Goal: Task Accomplishment & Management: Manage account settings

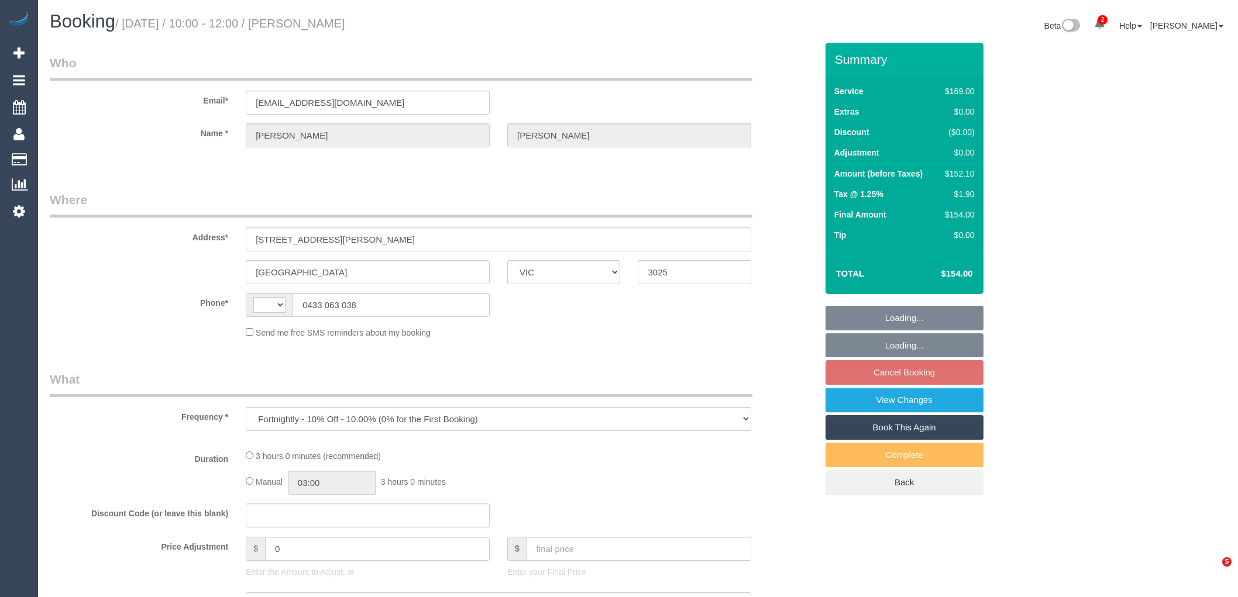
select select "VIC"
select select "string:stripe-pm_1RwBsH2GScqysDRVkl3ZivKK"
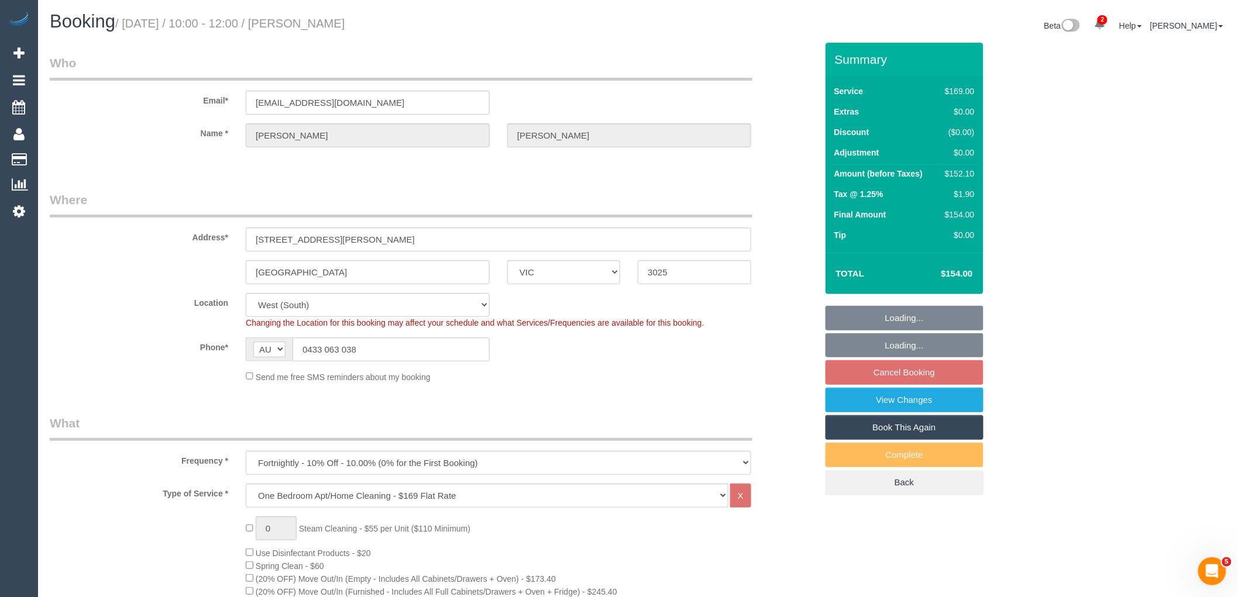
select select "string:AU"
select select "object:402"
select select "spot3"
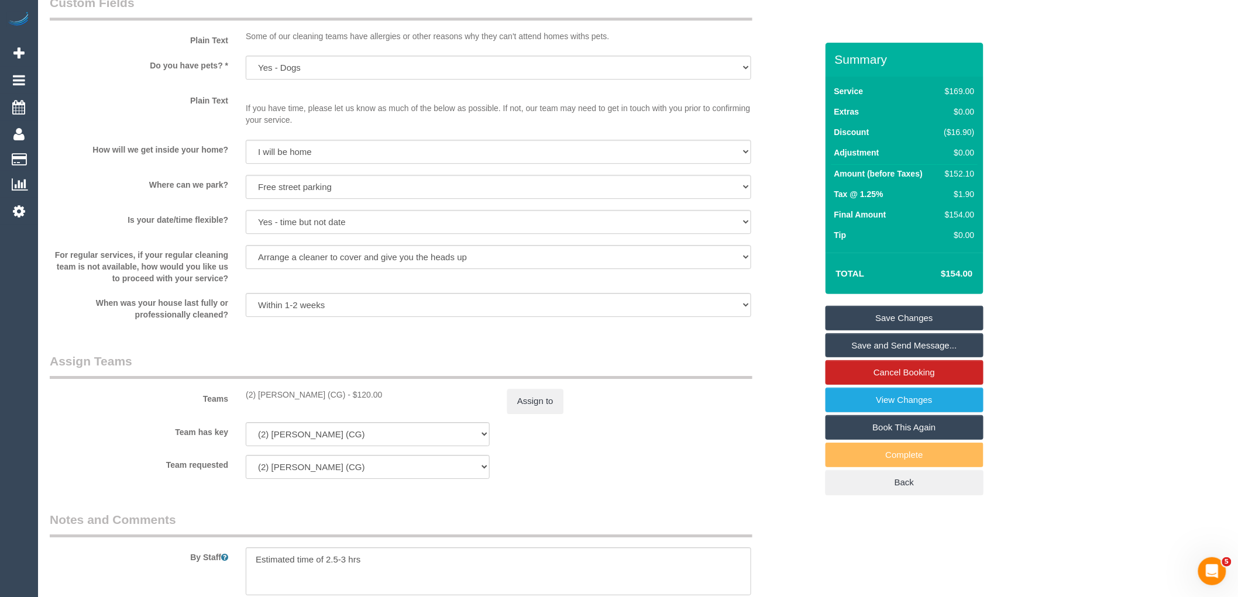
scroll to position [1714, 0]
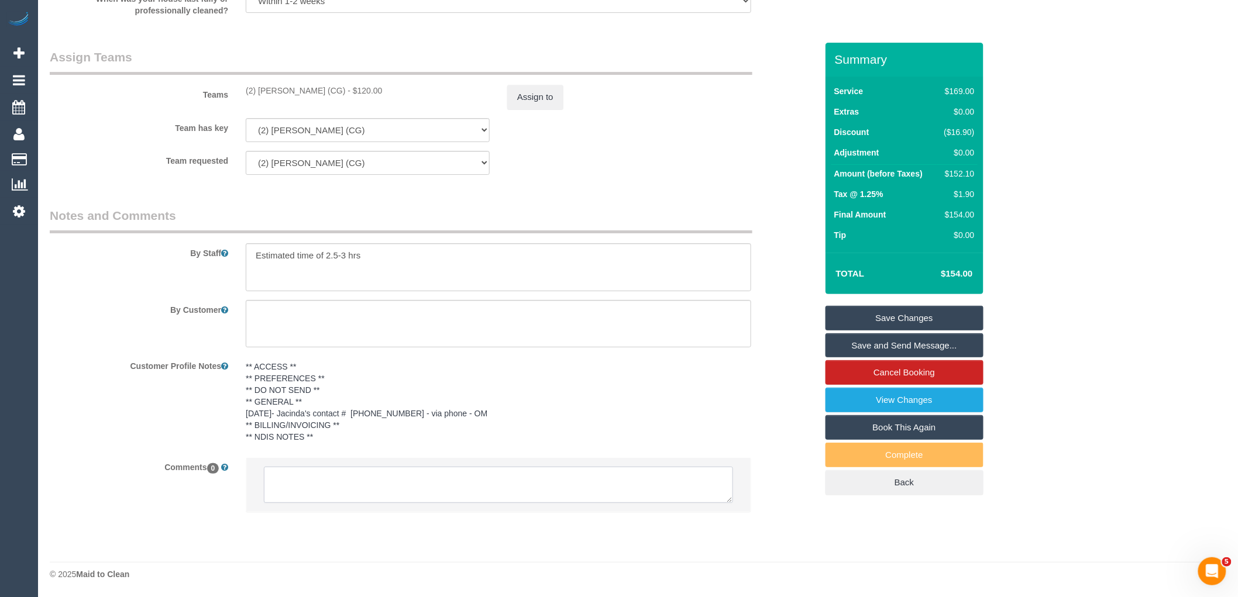
click at [460, 487] on textarea at bounding box center [498, 485] width 469 height 36
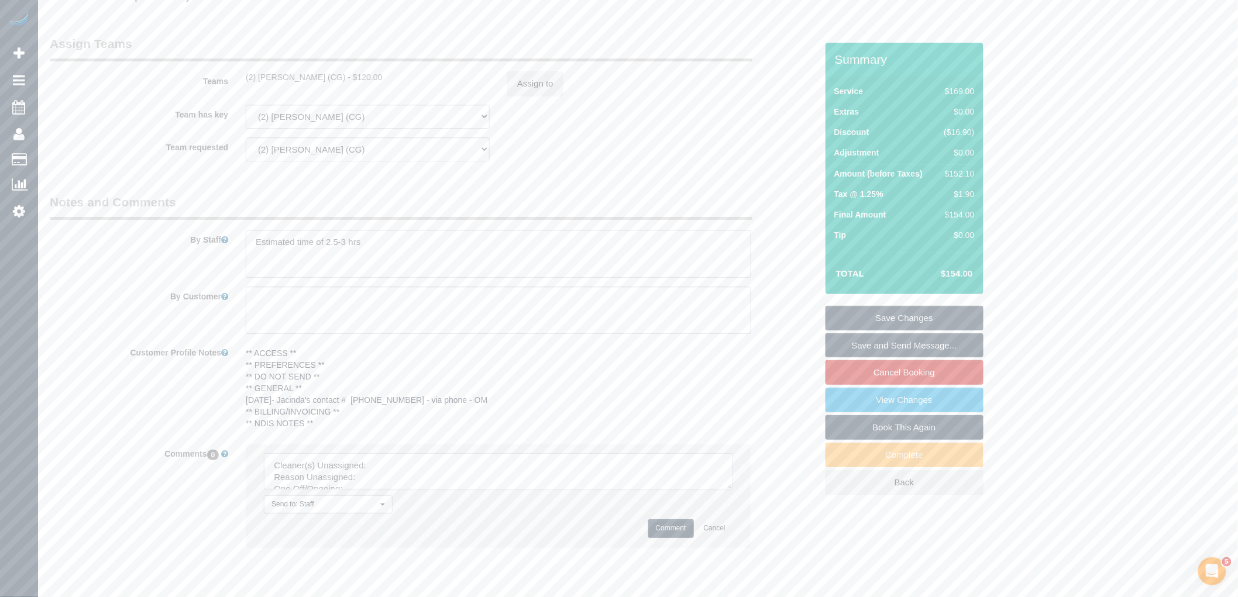
drag, startPoint x: 731, startPoint y: 498, endPoint x: 829, endPoint y: 622, distance: 158.2
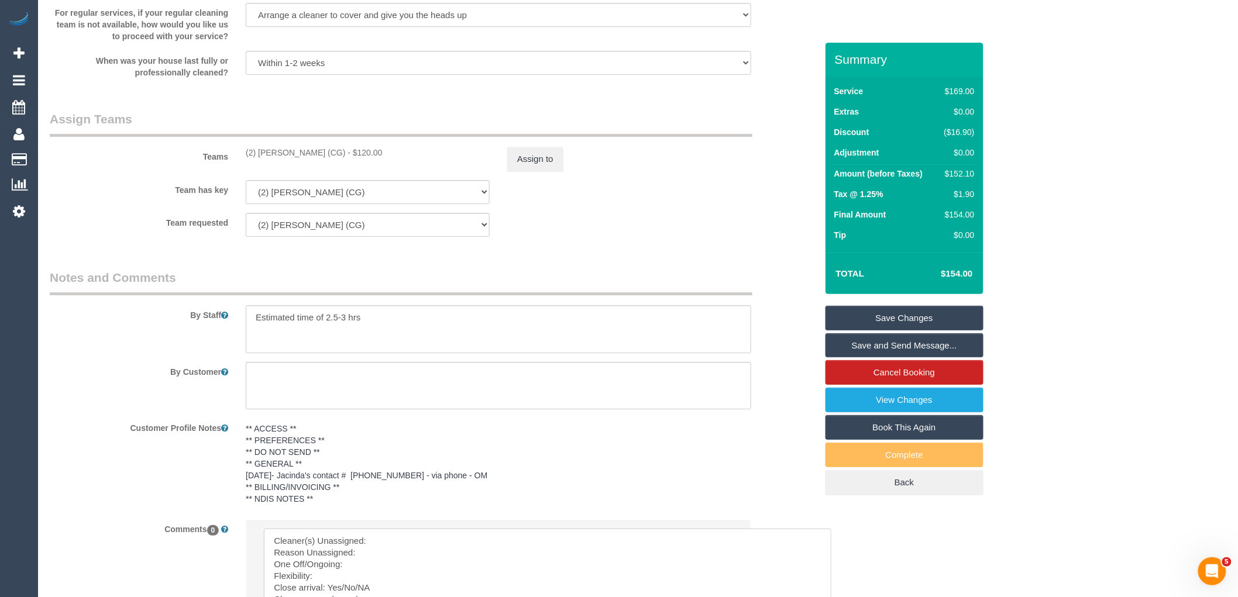
scroll to position [1584, 0]
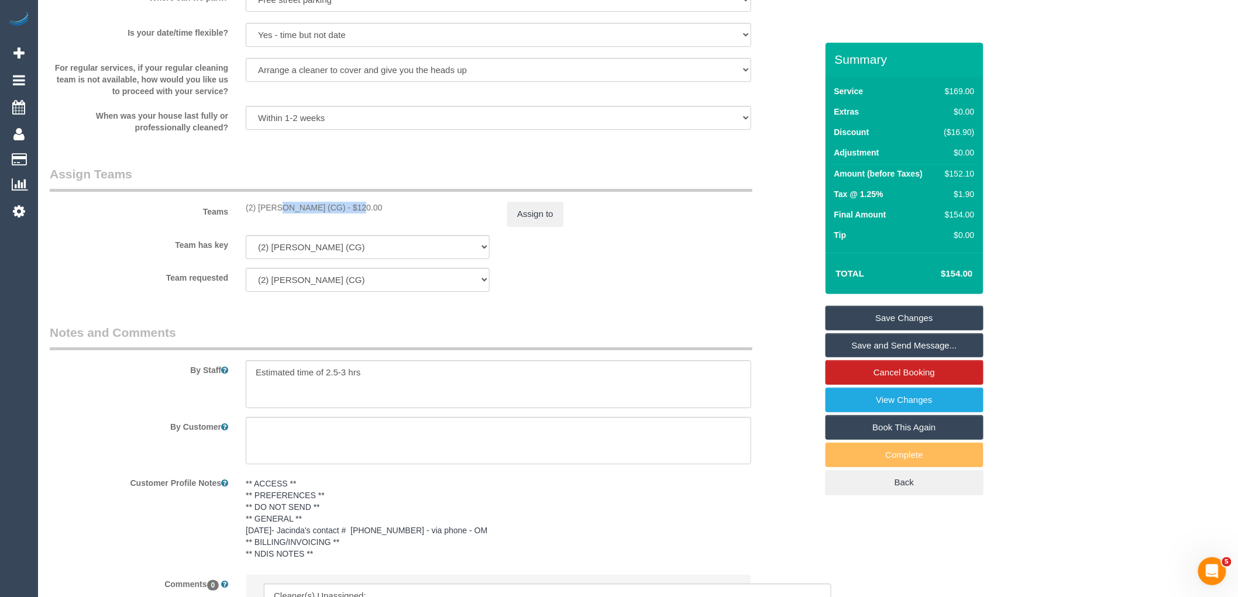
drag, startPoint x: 318, startPoint y: 215, endPoint x: 236, endPoint y: 216, distance: 81.9
click at [237, 214] on div "(2) [PERSON_NAME] (CG) - $120.00" at bounding box center [367, 208] width 261 height 12
copy div "(2) [PERSON_NAME] (CG)"
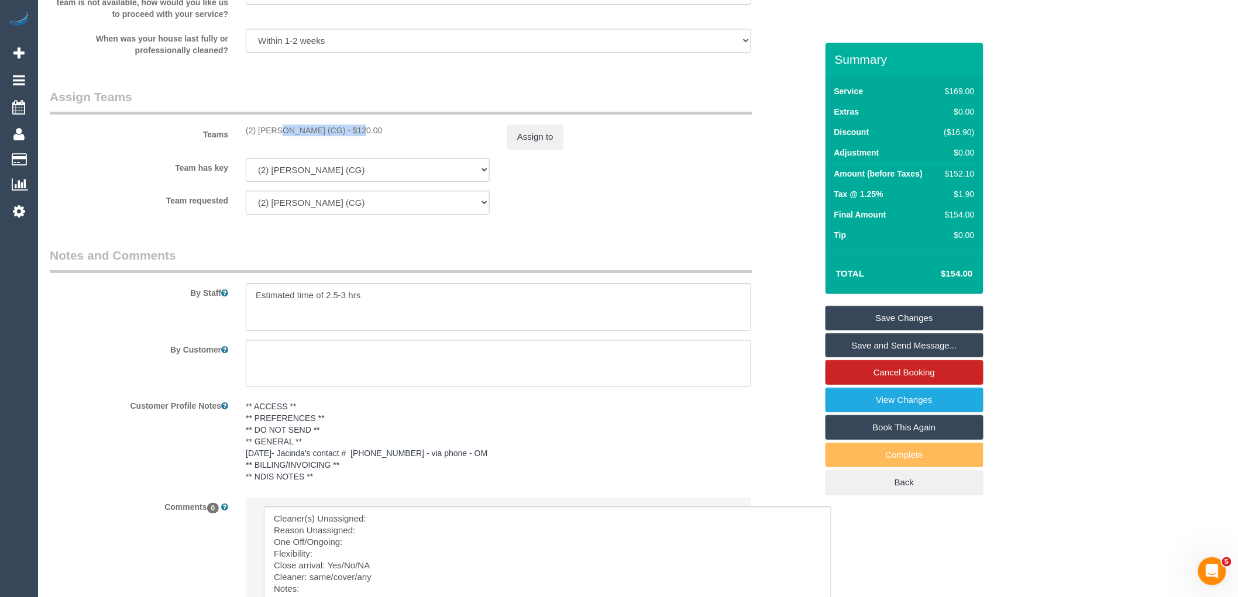
scroll to position [1886, 0]
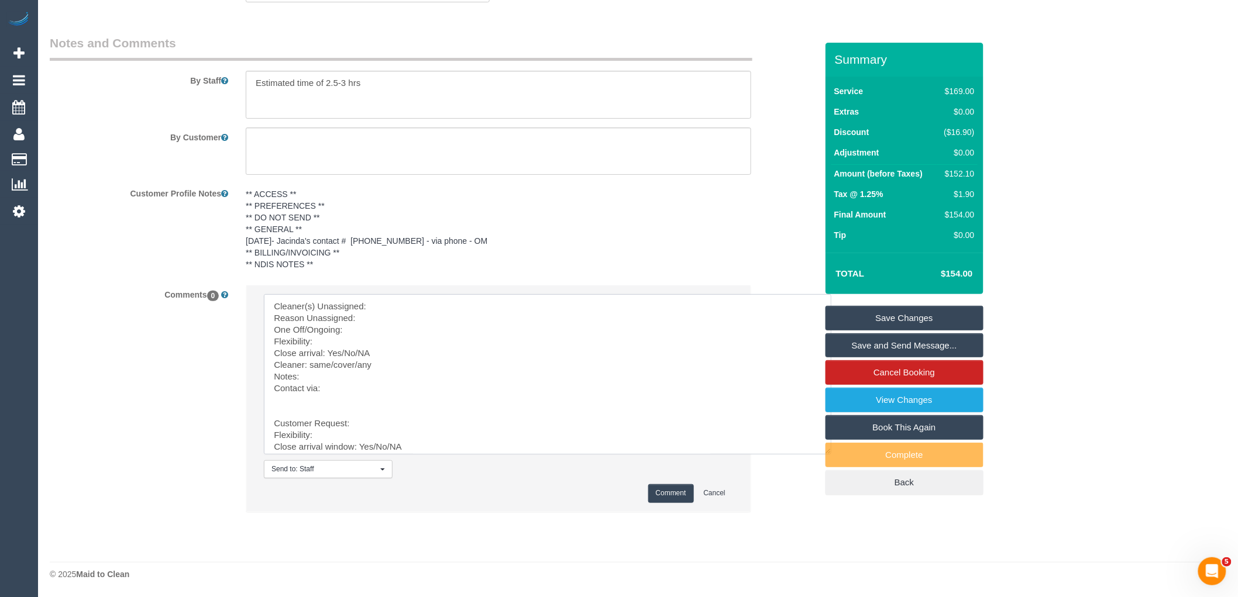
click at [424, 308] on textarea at bounding box center [547, 374] width 567 height 160
paste textarea "(2) [PERSON_NAME] (CG)"
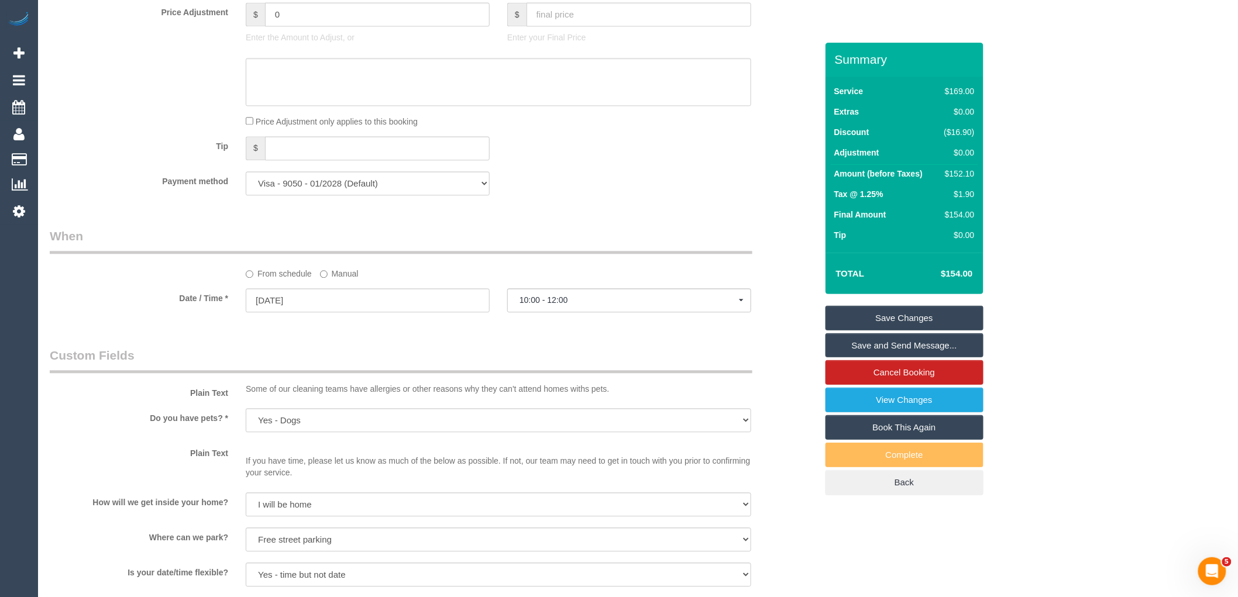
scroll to position [1042, 0]
type textarea "Cleaner(s) Unassigned: (2) [PERSON_NAME] (CG) Reason Unassigned: One Off/Ongoin…"
click at [343, 311] on input "[DATE]" at bounding box center [368, 303] width 244 height 24
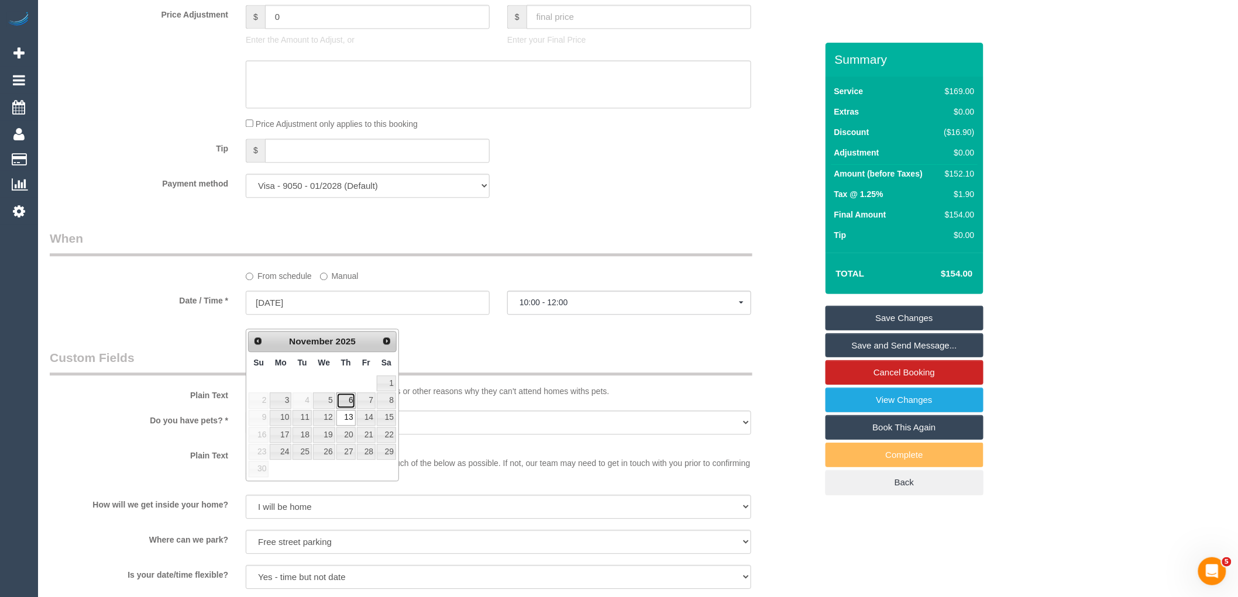
click at [350, 397] on link "6" at bounding box center [345, 401] width 19 height 16
type input "[DATE]"
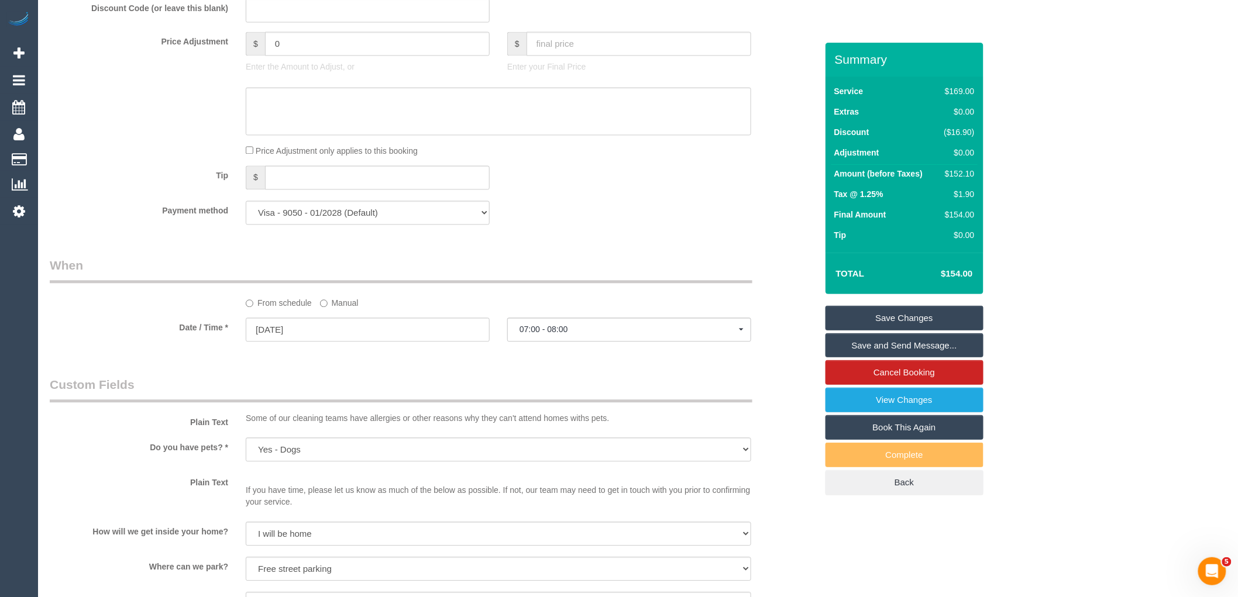
scroll to position [1170, 0]
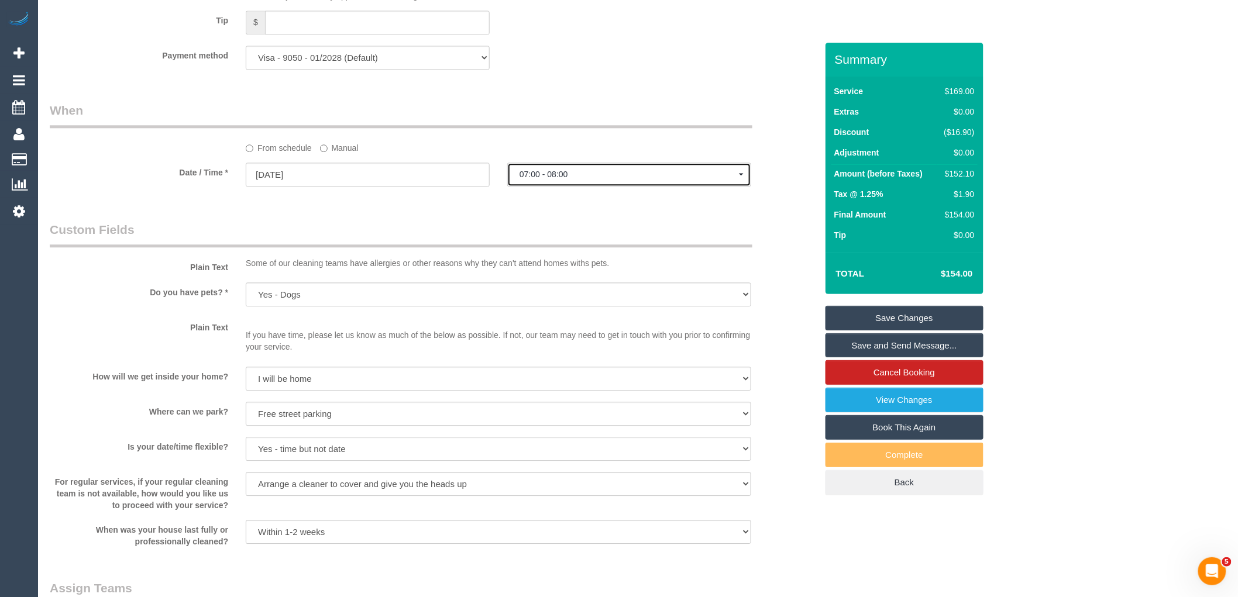
click at [587, 177] on button "07:00 - 08:00" at bounding box center [629, 175] width 244 height 24
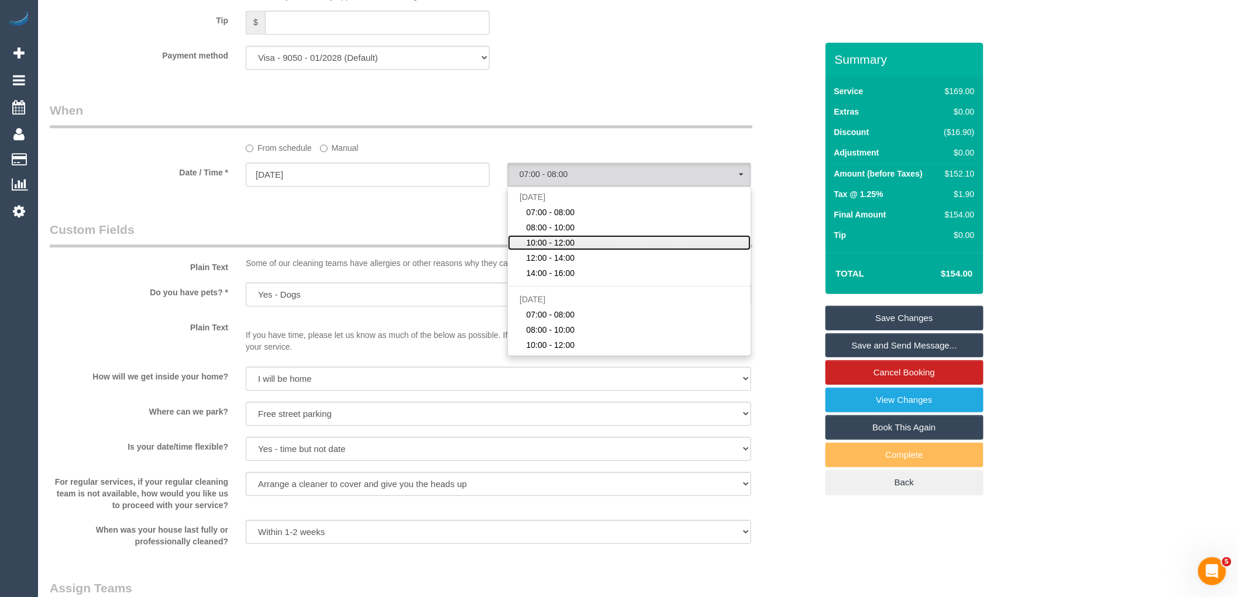
click at [567, 249] on span "10:00 - 12:00" at bounding box center [550, 243] width 49 height 12
select select "spot24"
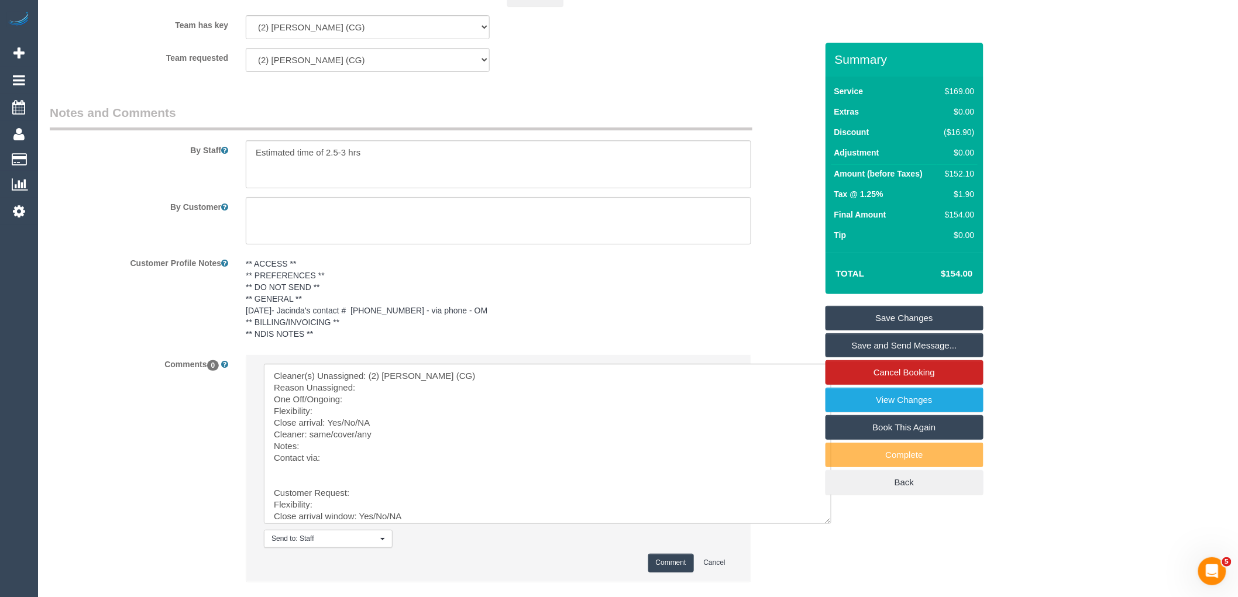
scroll to position [1757, 0]
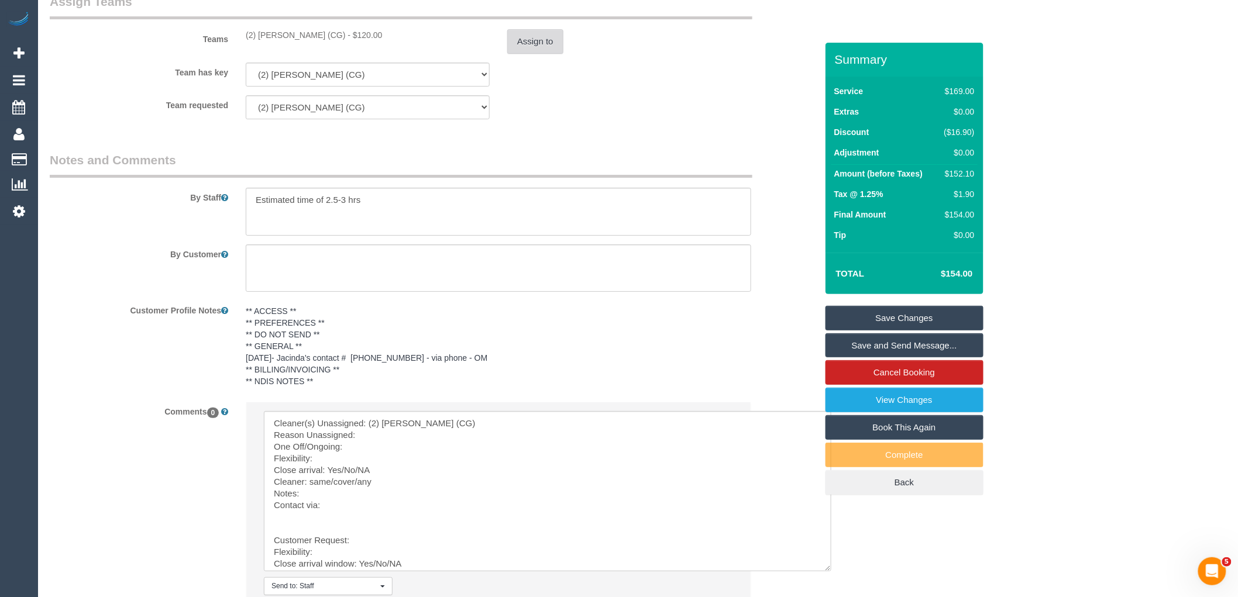
click at [542, 54] on button "Assign to" at bounding box center [535, 41] width 56 height 25
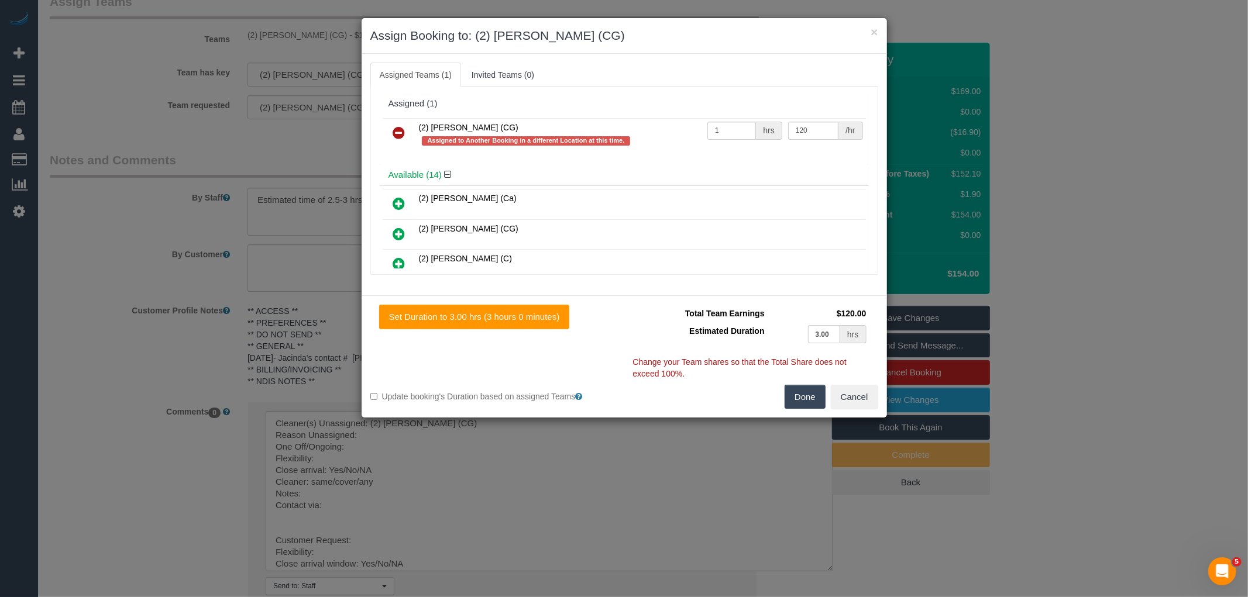
click at [394, 126] on icon at bounding box center [399, 133] width 12 height 14
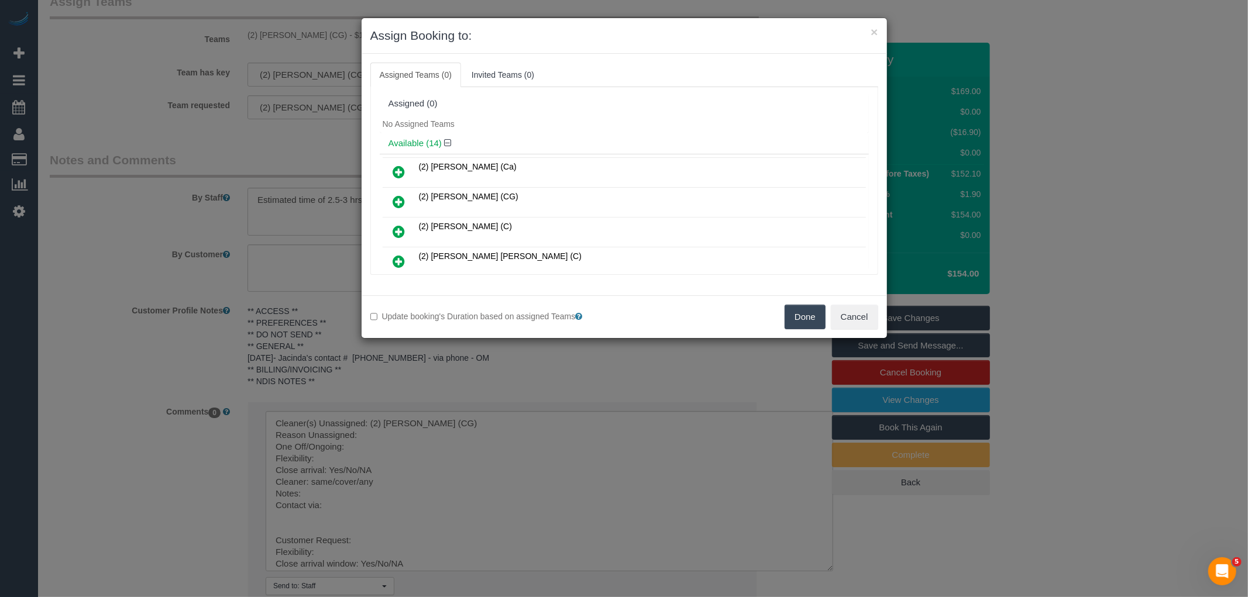
click at [805, 317] on button "Done" at bounding box center [804, 317] width 41 height 25
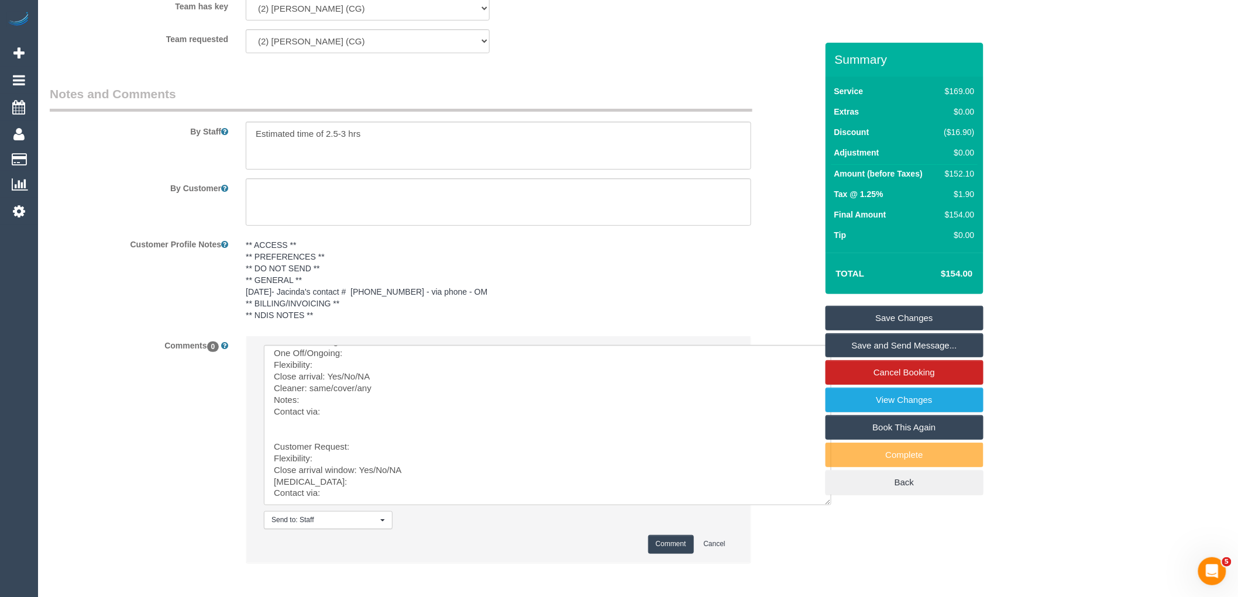
scroll to position [1886, 0]
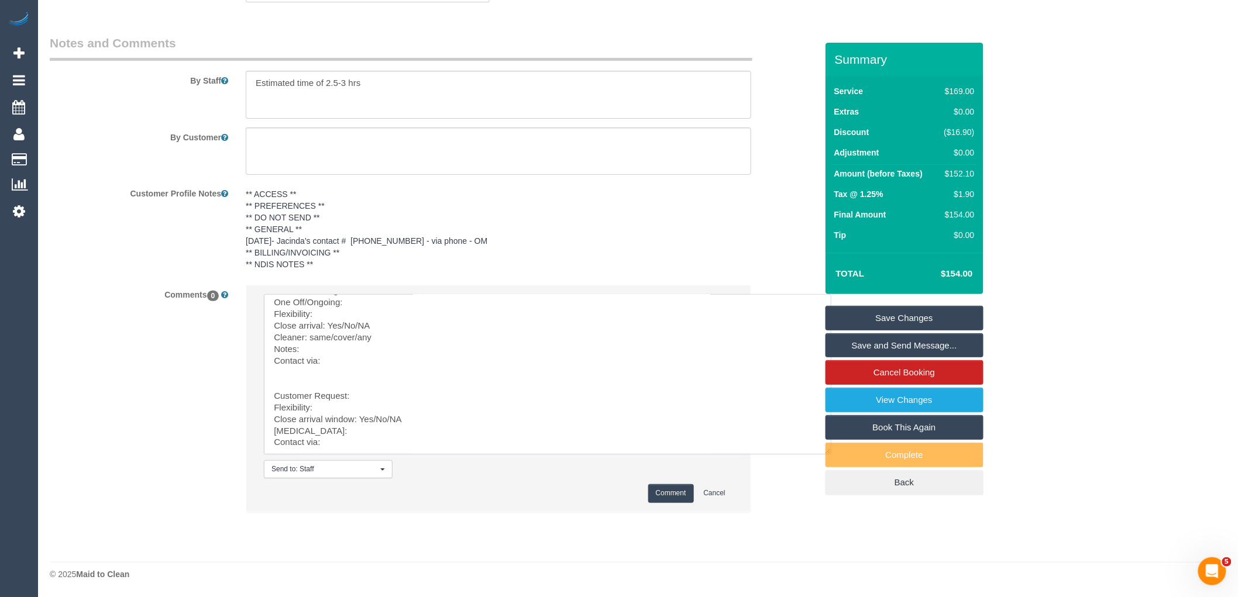
drag, startPoint x: 291, startPoint y: 348, endPoint x: 395, endPoint y: 458, distance: 151.8
click at [395, 458] on li "Send to: Staff Nothing selected Send to: Staff Send to: Customer Send to: Team …" at bounding box center [498, 398] width 504 height 226
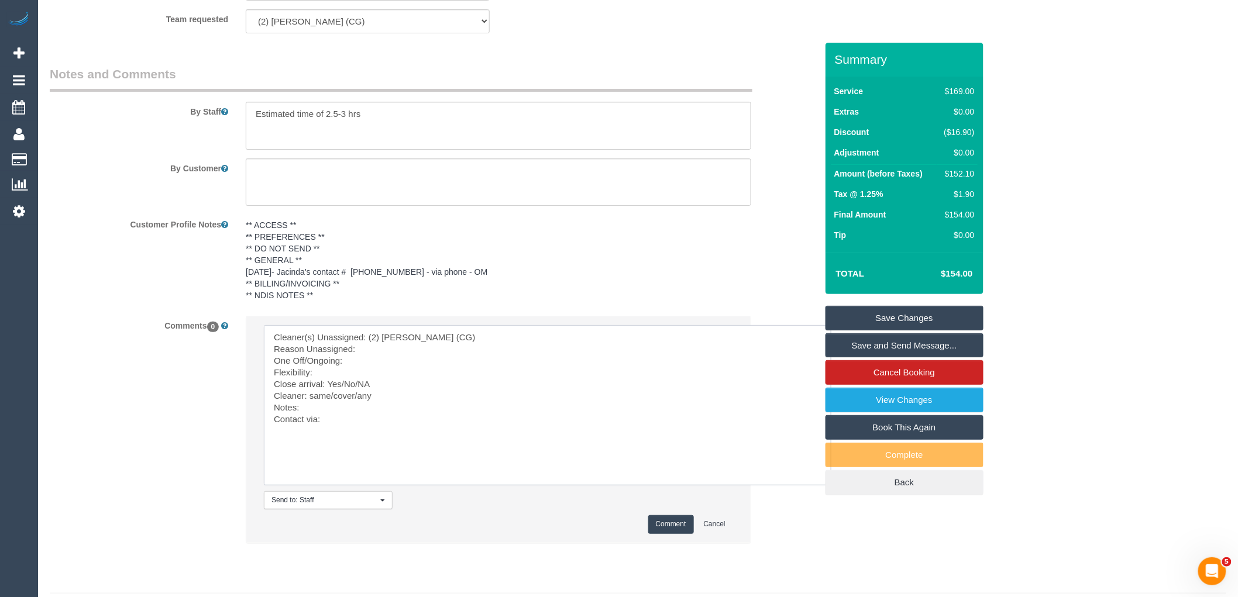
scroll to position [1822, 0]
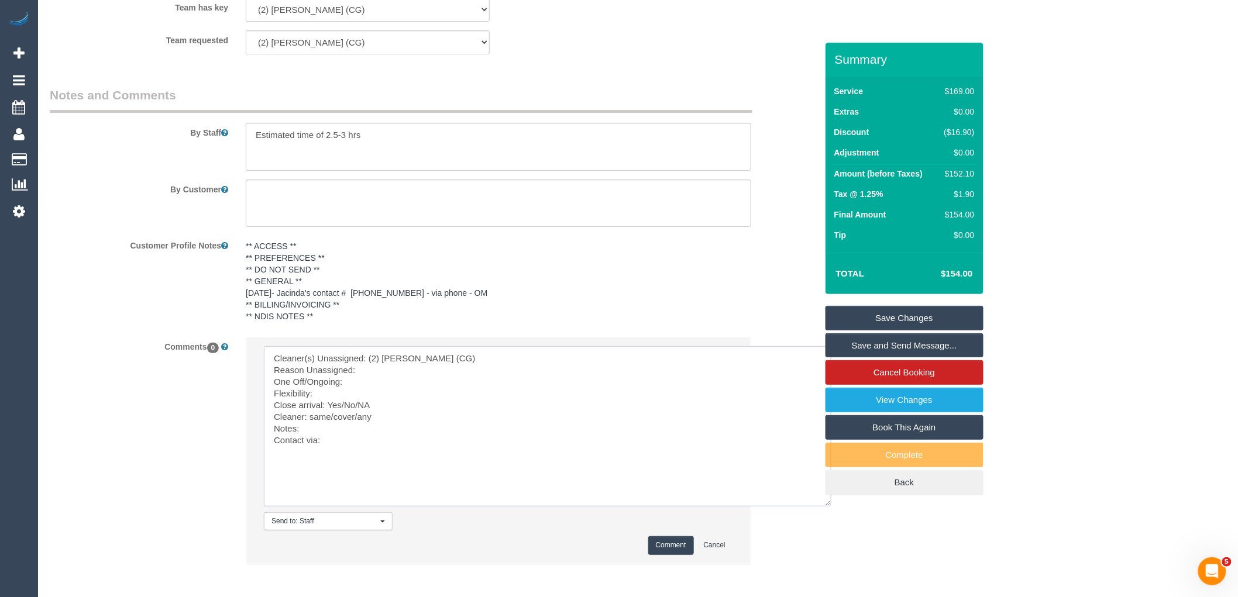
click at [383, 390] on textarea at bounding box center [547, 426] width 567 height 160
click at [388, 381] on textarea at bounding box center [547, 426] width 567 height 160
click at [504, 397] on textarea at bounding box center [547, 426] width 567 height 160
click at [332, 402] on textarea at bounding box center [547, 426] width 567 height 160
drag, startPoint x: 391, startPoint y: 421, endPoint x: 342, endPoint y: 415, distance: 49.5
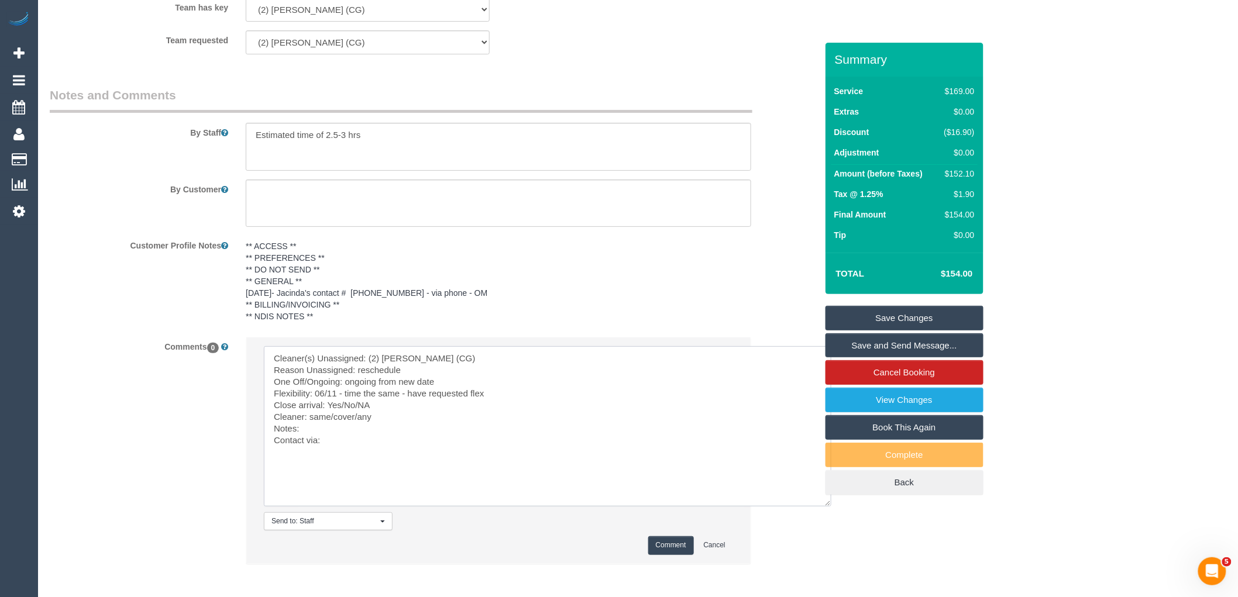
click at [342, 415] on textarea at bounding box center [547, 426] width 567 height 160
drag, startPoint x: 355, startPoint y: 430, endPoint x: 312, endPoint y: 428, distance: 43.3
click at [312, 428] on textarea at bounding box center [547, 426] width 567 height 160
click at [371, 431] on textarea at bounding box center [547, 426] width 567 height 160
click at [356, 459] on textarea at bounding box center [547, 426] width 567 height 160
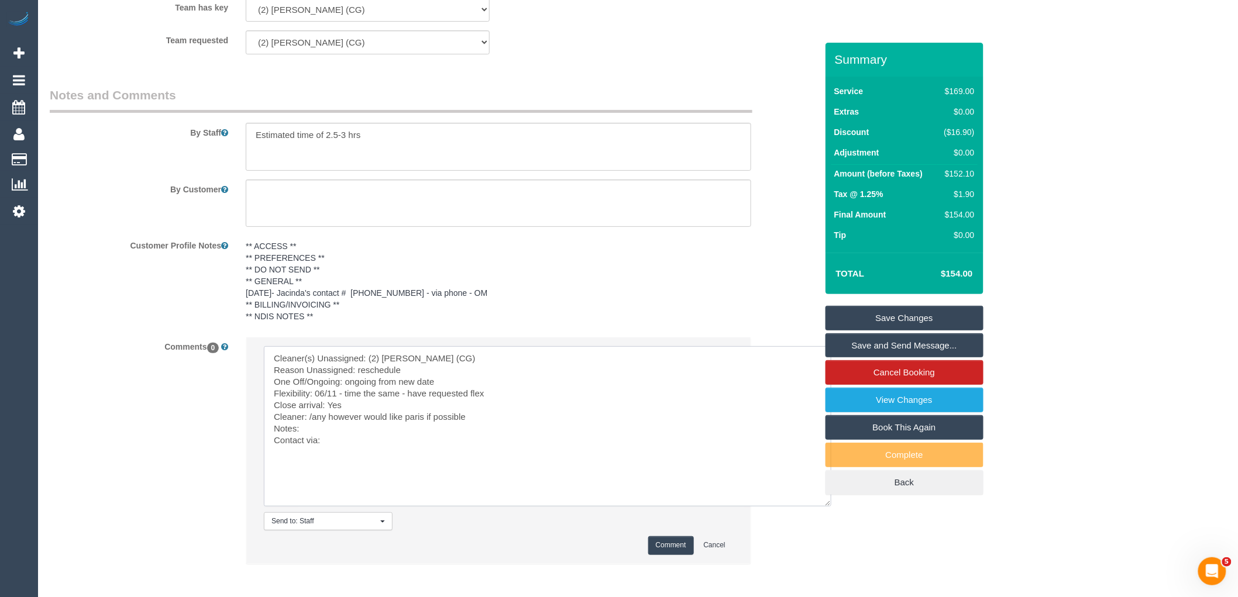
click at [356, 453] on textarea at bounding box center [547, 426] width 567 height 160
click at [320, 438] on textarea at bounding box center [547, 426] width 567 height 160
paste textarea "cnv_1fi0jfh4"
click at [313, 431] on textarea at bounding box center [547, 426] width 567 height 160
type textarea "Cleaner(s) Unassigned: (2) [PERSON_NAME] (CG) Reason Unassigned: reschedule One…"
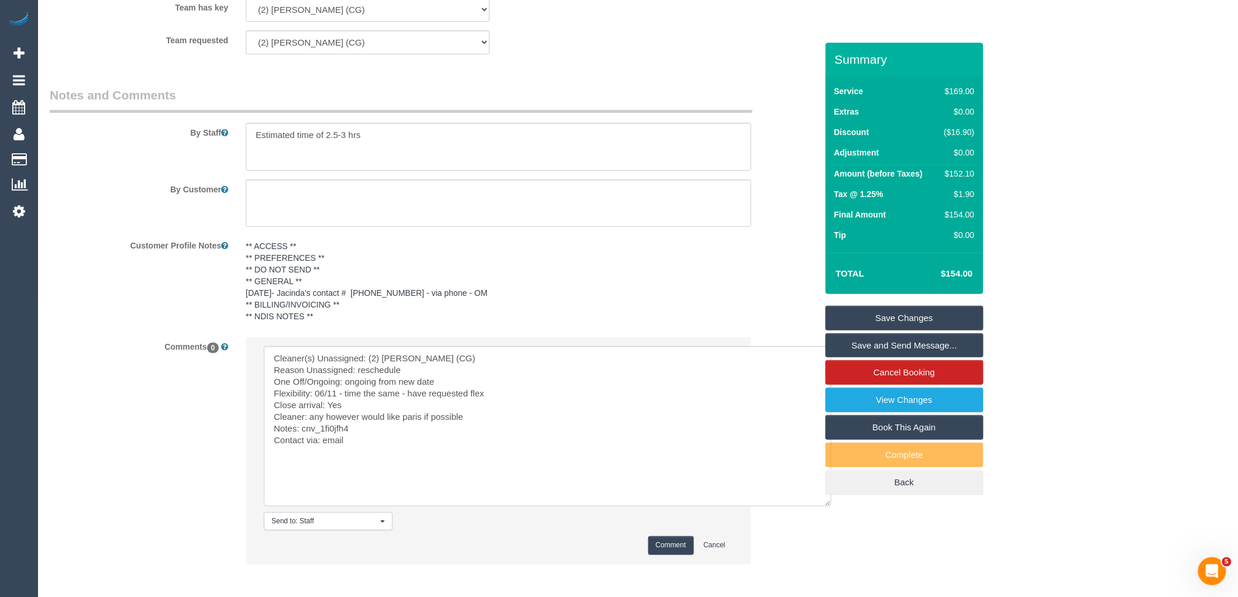
click at [680, 548] on li "Send to: Staff Nothing selected Send to: Staff Send to: Customer Send to: Team …" at bounding box center [498, 451] width 504 height 226
click at [680, 553] on button "Comment" at bounding box center [671, 545] width 46 height 18
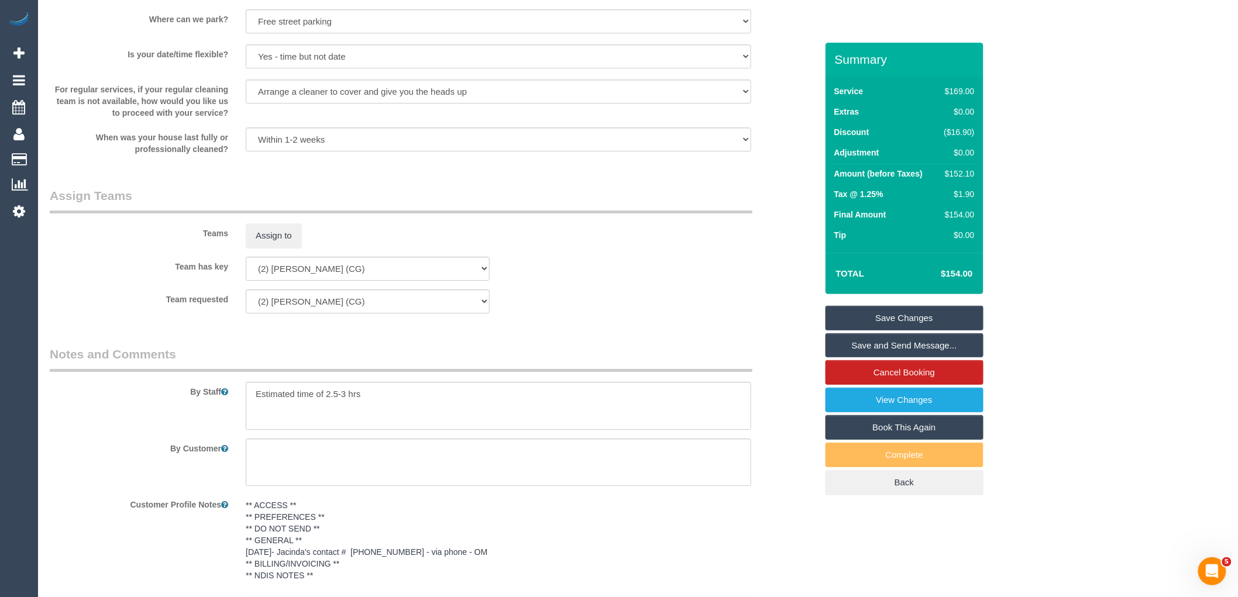
scroll to position [1562, 0]
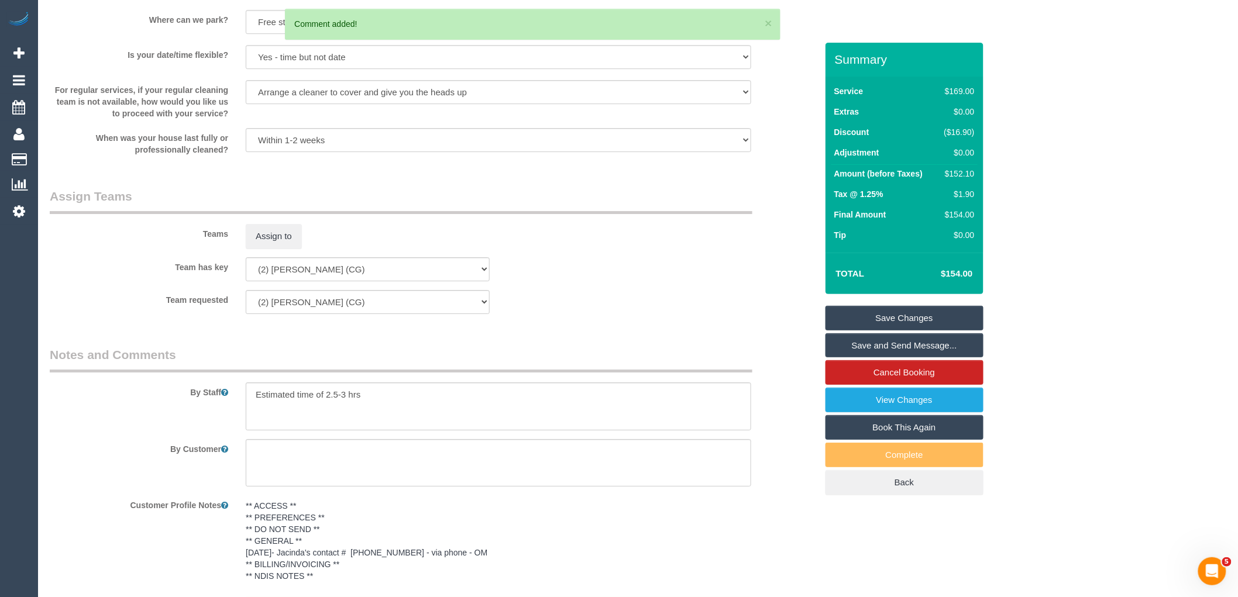
click at [933, 322] on link "Save Changes" at bounding box center [904, 318] width 158 height 25
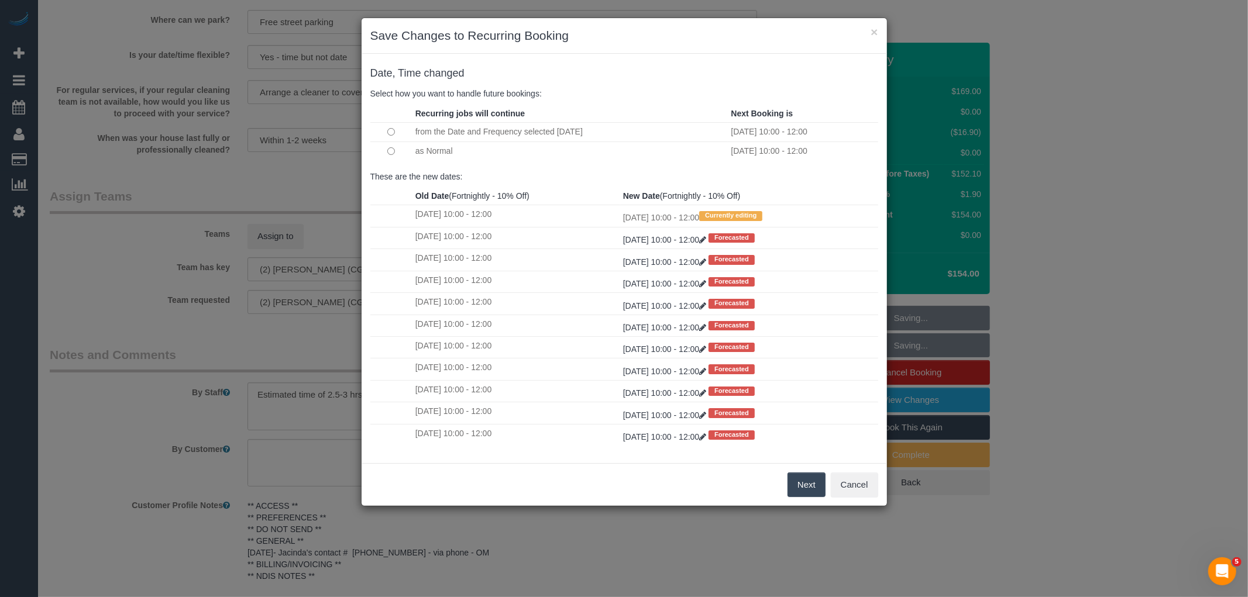
drag, startPoint x: 812, startPoint y: 478, endPoint x: 808, endPoint y: 428, distance: 49.8
click at [812, 478] on button "Next" at bounding box center [806, 485] width 38 height 25
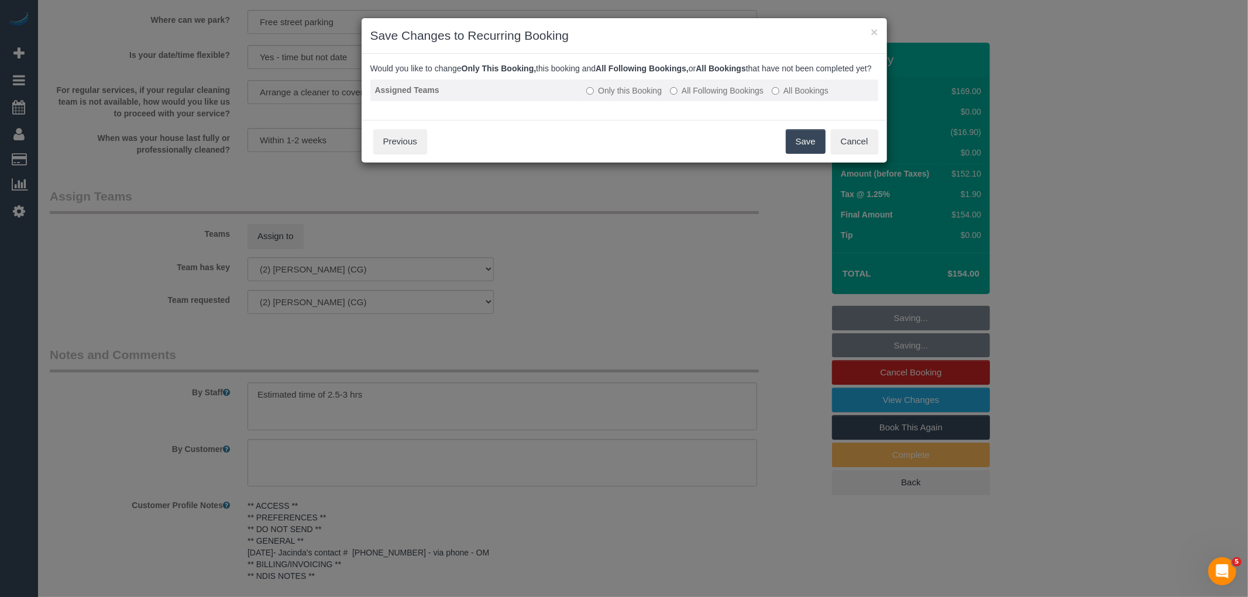
click at [714, 97] on label "All Following Bookings" at bounding box center [717, 91] width 94 height 12
click at [804, 154] on button "Save" at bounding box center [806, 141] width 40 height 25
